Goal: Check status: Check status

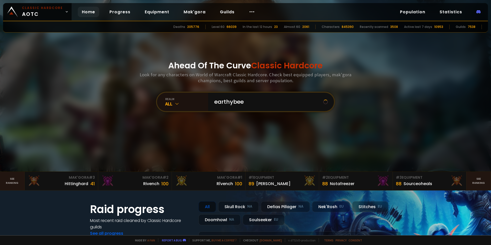
type input "earthybeef"
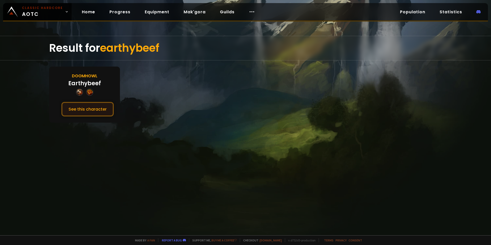
click at [95, 110] on button "See this character" at bounding box center [87, 109] width 52 height 15
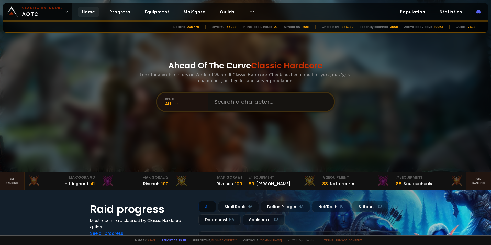
click at [273, 106] on input "text" at bounding box center [269, 101] width 117 height 18
paste input "Cowtripper"
type input "Cowtripper"
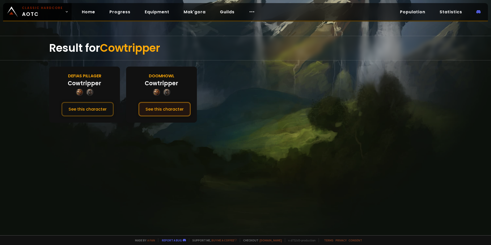
click at [157, 112] on button "See this character" at bounding box center [164, 109] width 52 height 15
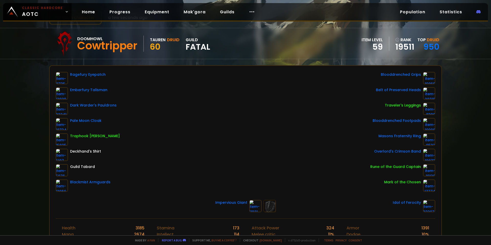
scroll to position [51, 0]
